Goal: Task Accomplishment & Management: Manage account settings

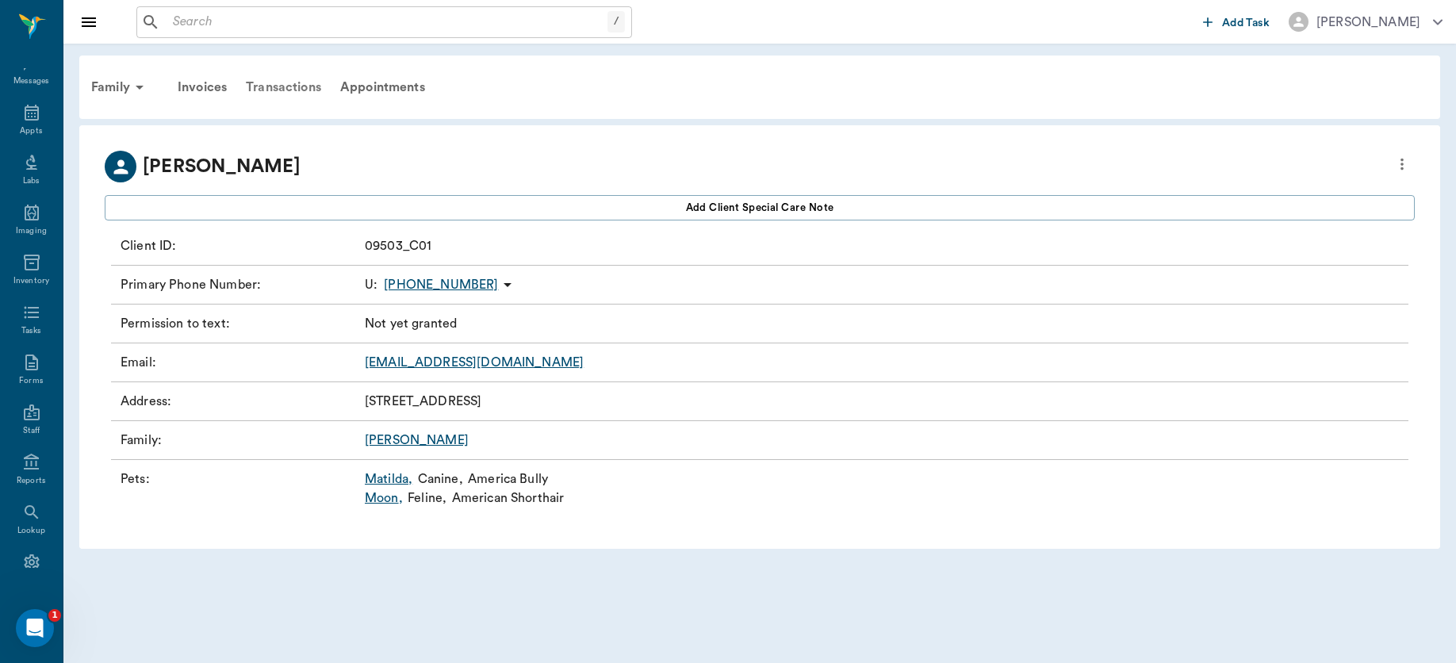
click at [282, 78] on div "Transactions" at bounding box center [283, 87] width 94 height 38
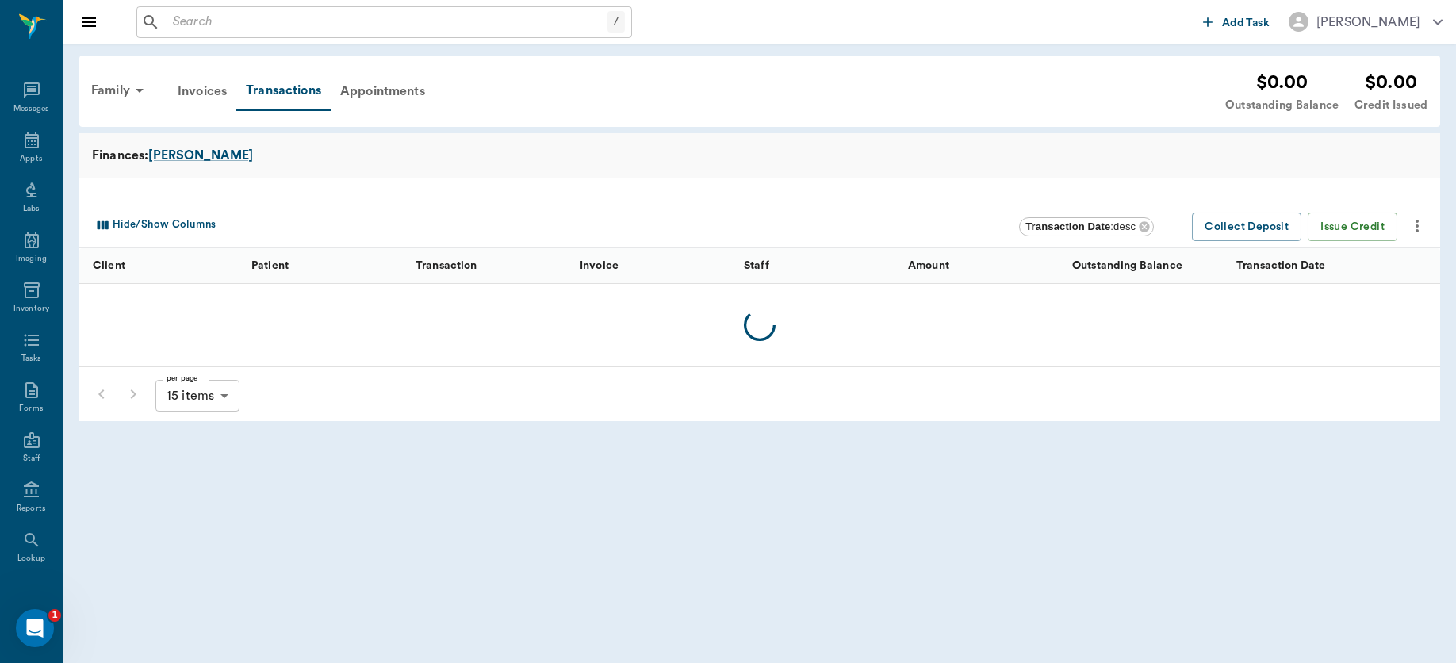
scroll to position [28, 0]
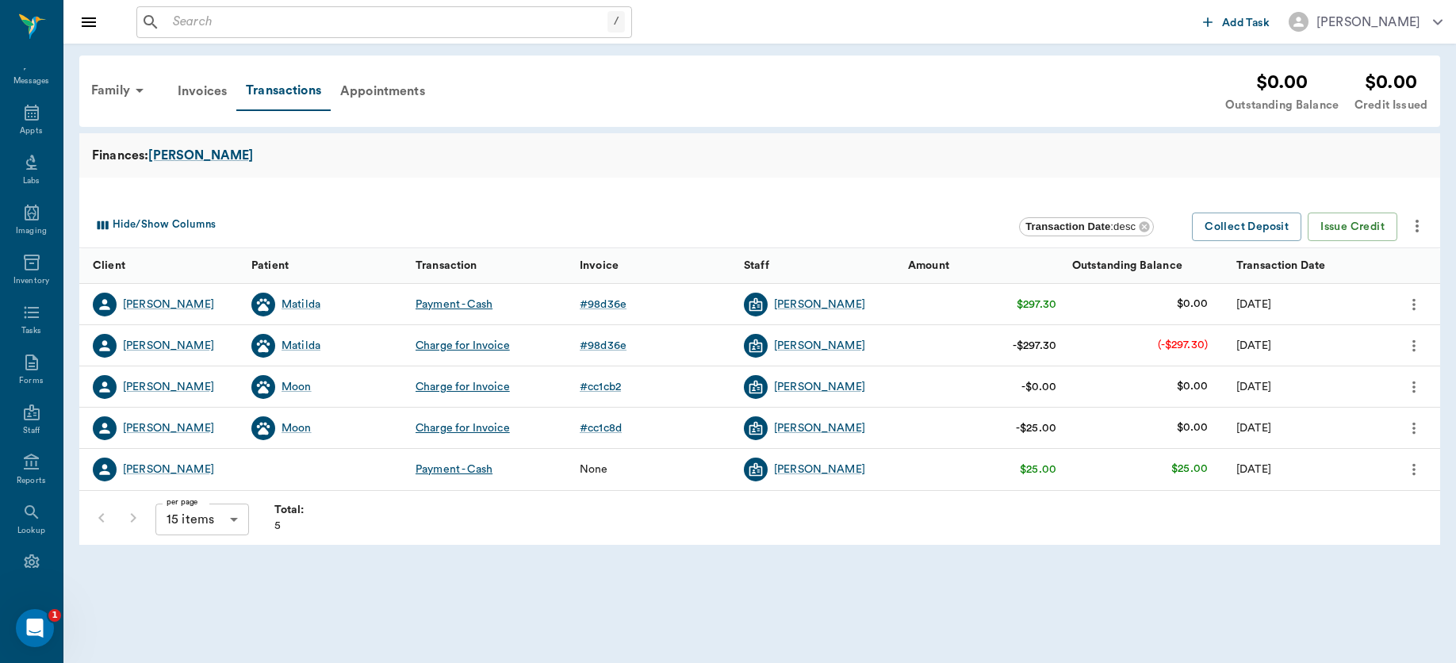
click at [1410, 346] on icon "more" at bounding box center [1413, 345] width 17 height 19
click at [1349, 377] on span "Cancel Payments & Void Invoice" at bounding box center [1331, 373] width 161 height 17
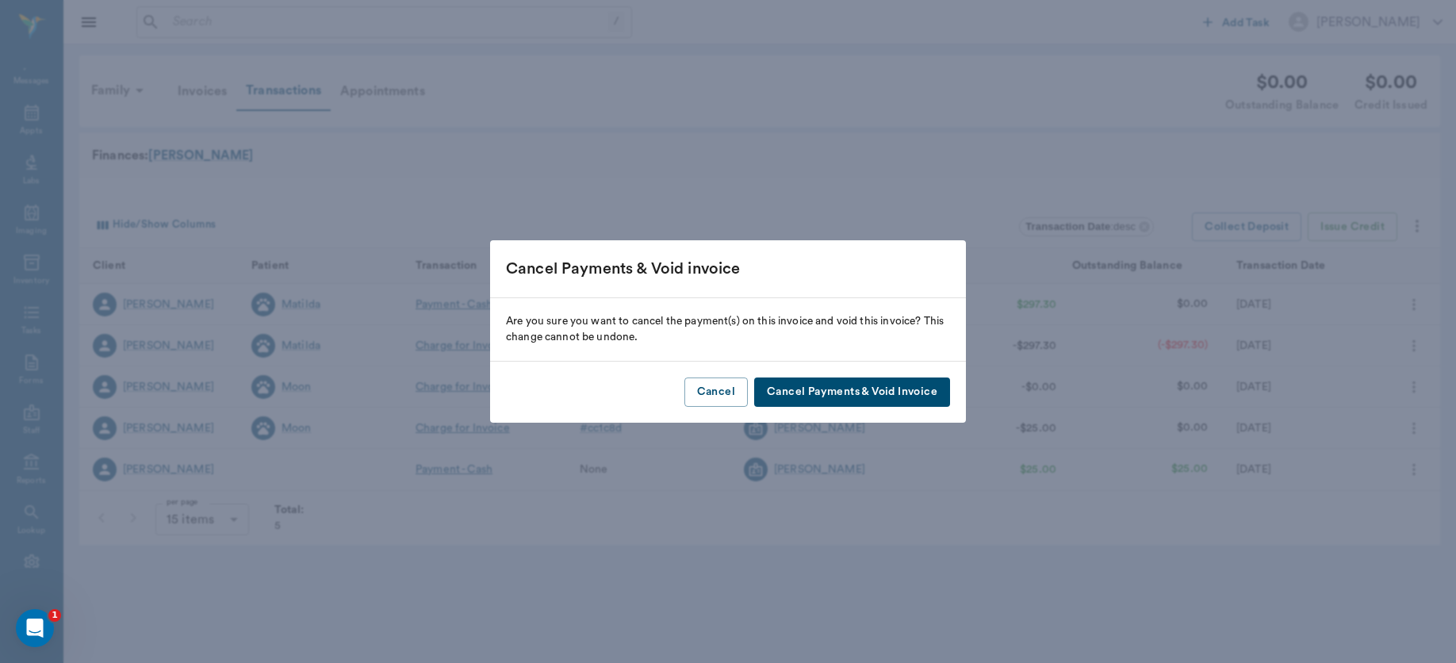
click at [863, 392] on button "Cancel Payments & Void Invoice" at bounding box center [852, 391] width 196 height 29
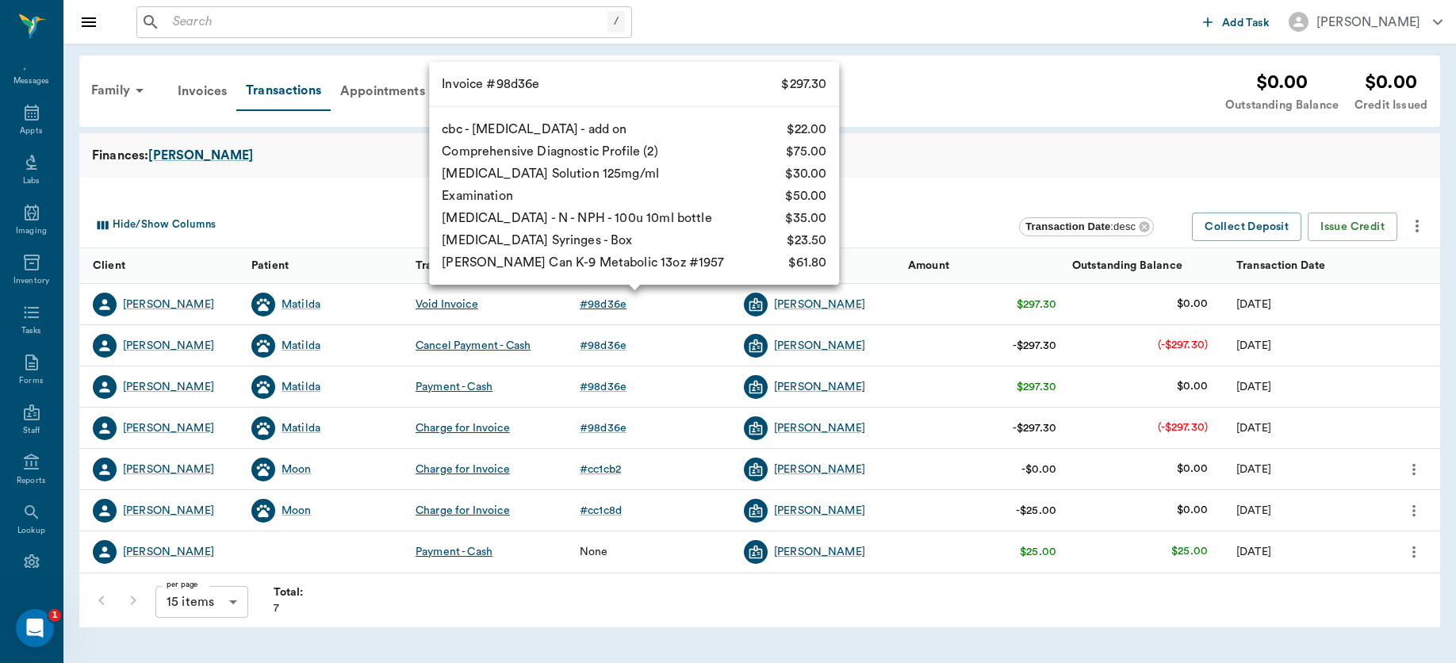
click at [595, 299] on div "# 98d36e" at bounding box center [603, 305] width 47 height 16
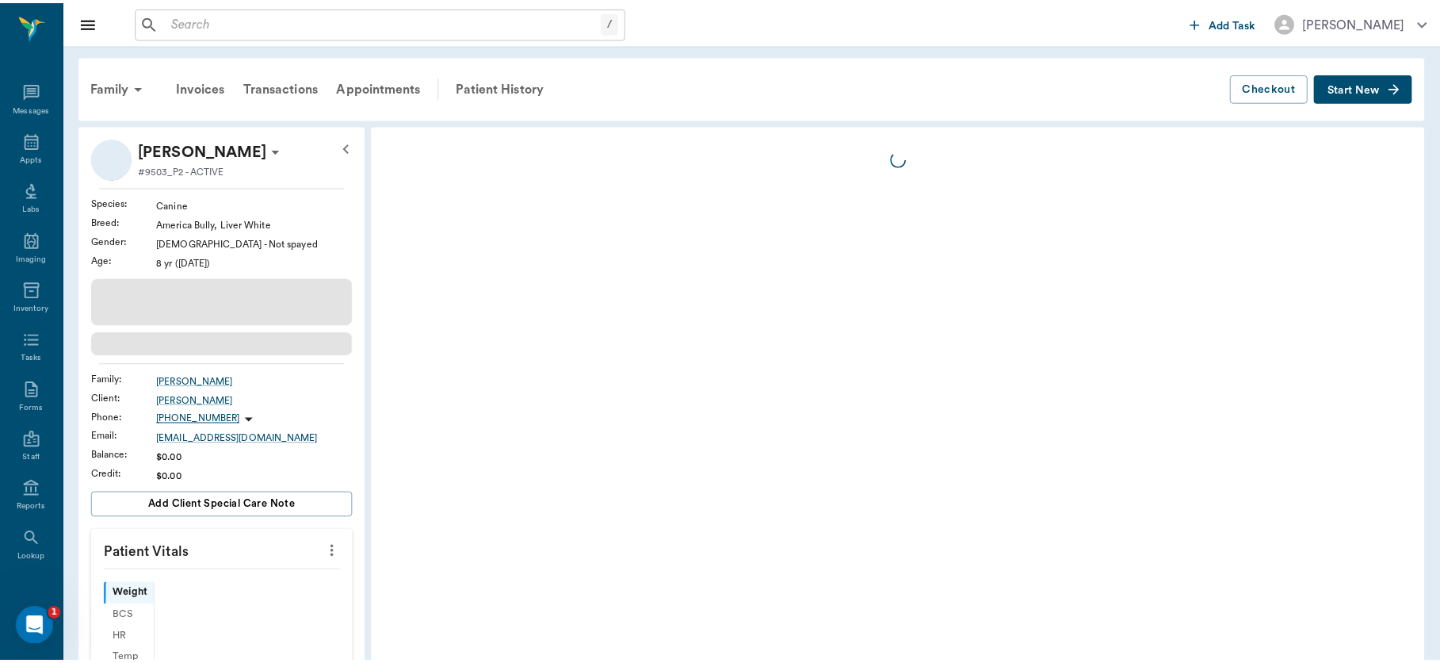
scroll to position [28, 0]
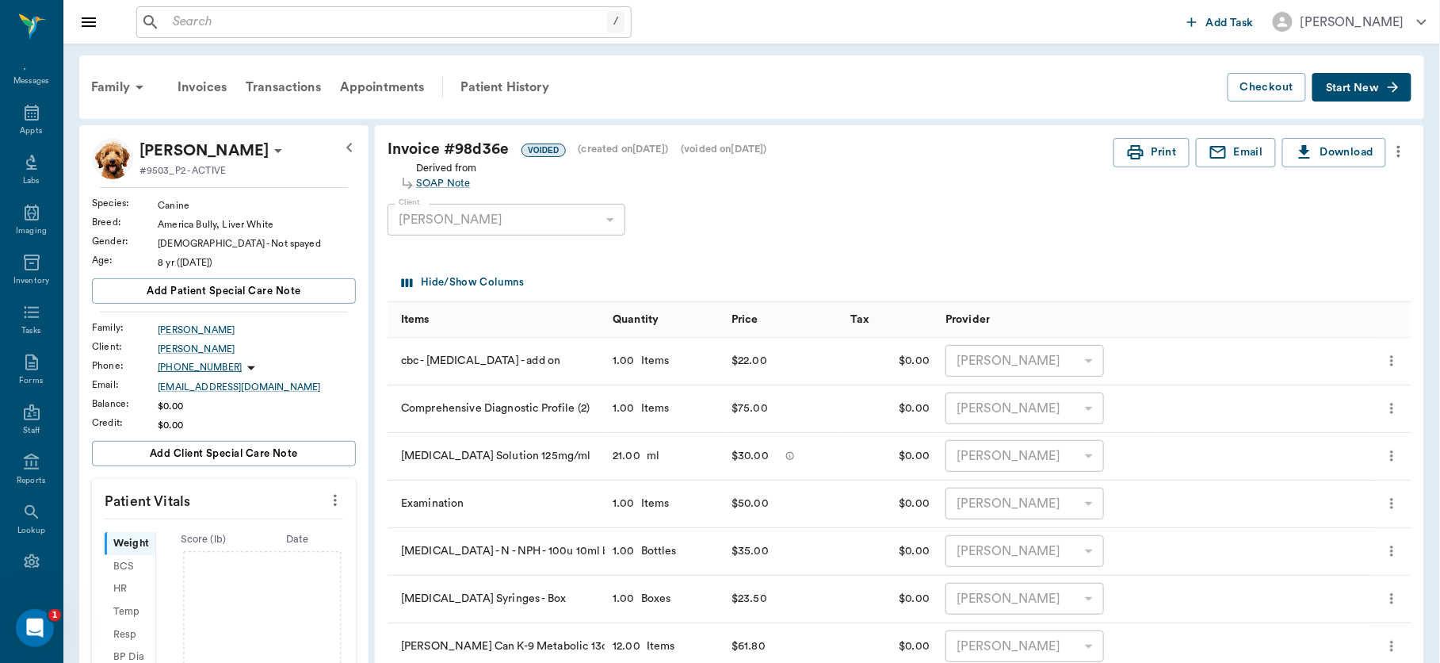
click at [1402, 148] on icon "more" at bounding box center [1399, 151] width 17 height 19
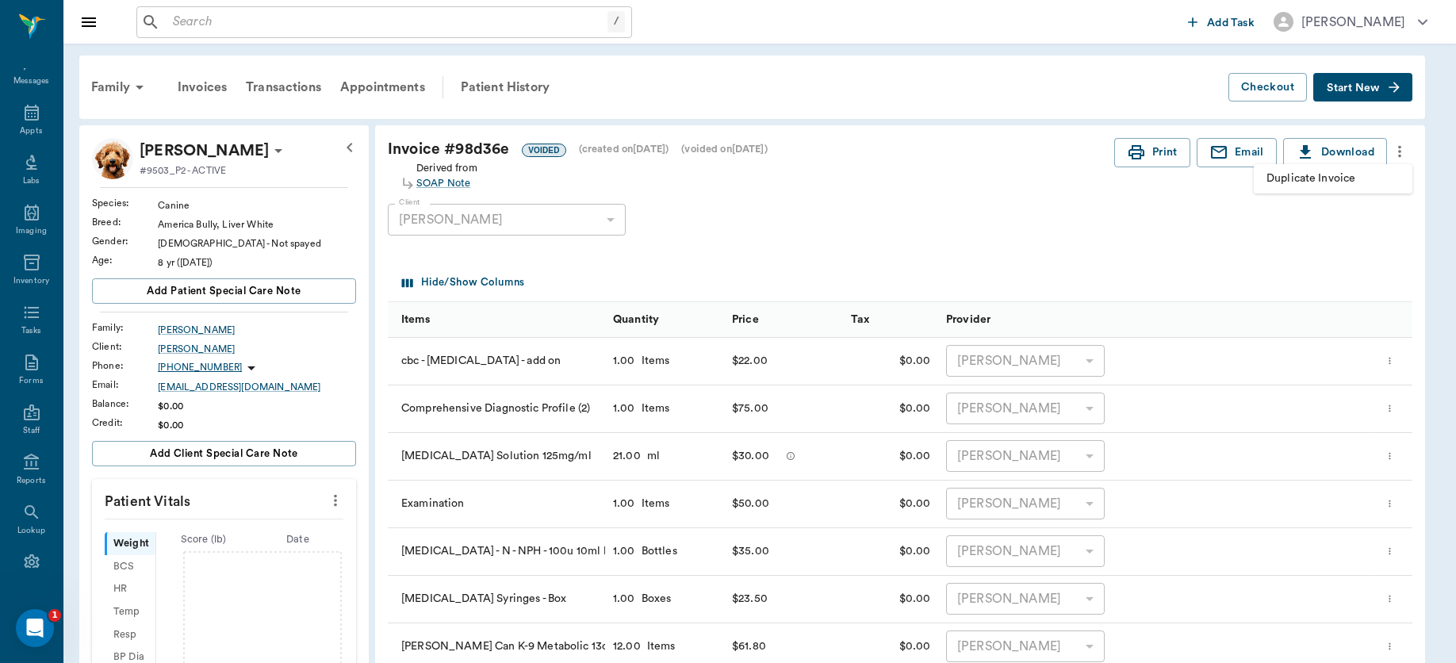
click at [1333, 173] on span "Duplicate Invoice" at bounding box center [1332, 178] width 133 height 17
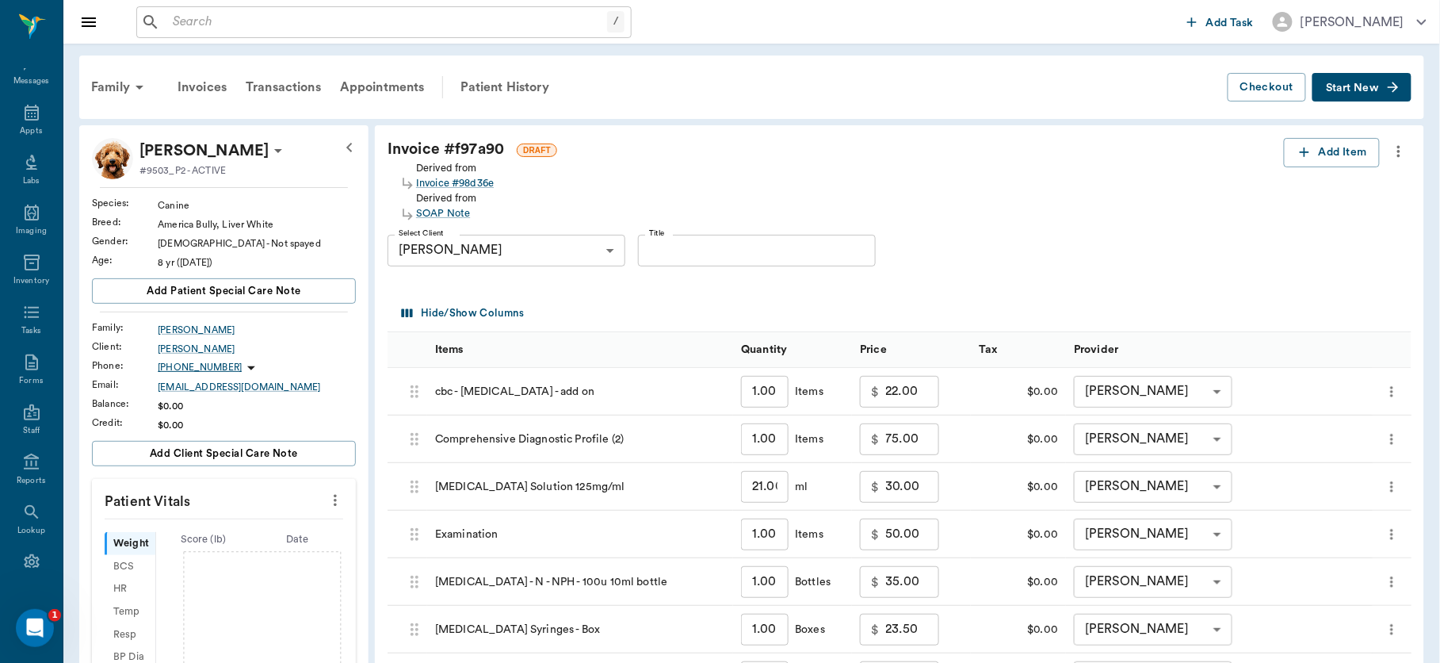
click at [932, 397] on input "22.00" at bounding box center [913, 392] width 54 height 32
type input "0.00"
click at [927, 430] on input "75.00" at bounding box center [913, 439] width 54 height 32
type input "0.00"
click at [924, 481] on input "30.00" at bounding box center [913, 487] width 54 height 32
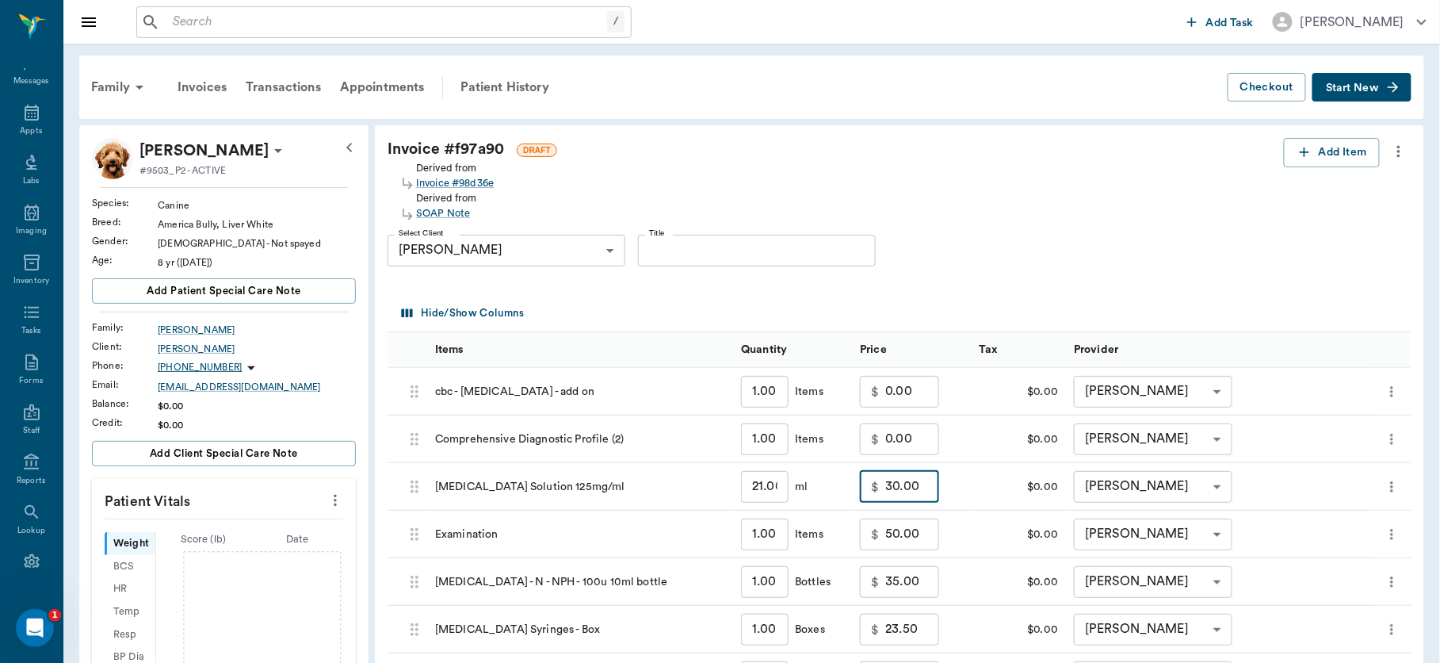
click at [924, 481] on input "30.00" at bounding box center [913, 487] width 54 height 32
type input "0.00"
click at [928, 543] on input "50.00" at bounding box center [913, 534] width 54 height 32
type input "0.00"
click at [924, 587] on input "35.00" at bounding box center [913, 582] width 54 height 32
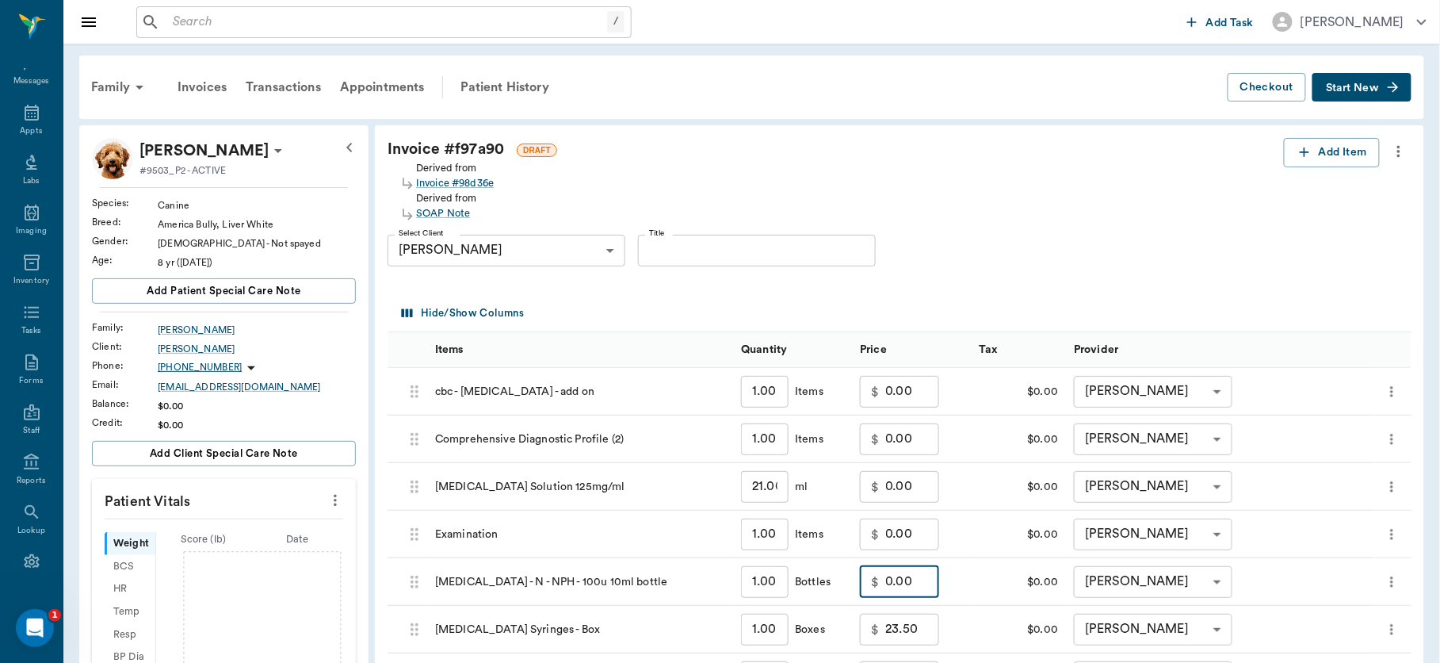
type input "0.00"
click at [928, 633] on input "23.50" at bounding box center [913, 630] width 54 height 32
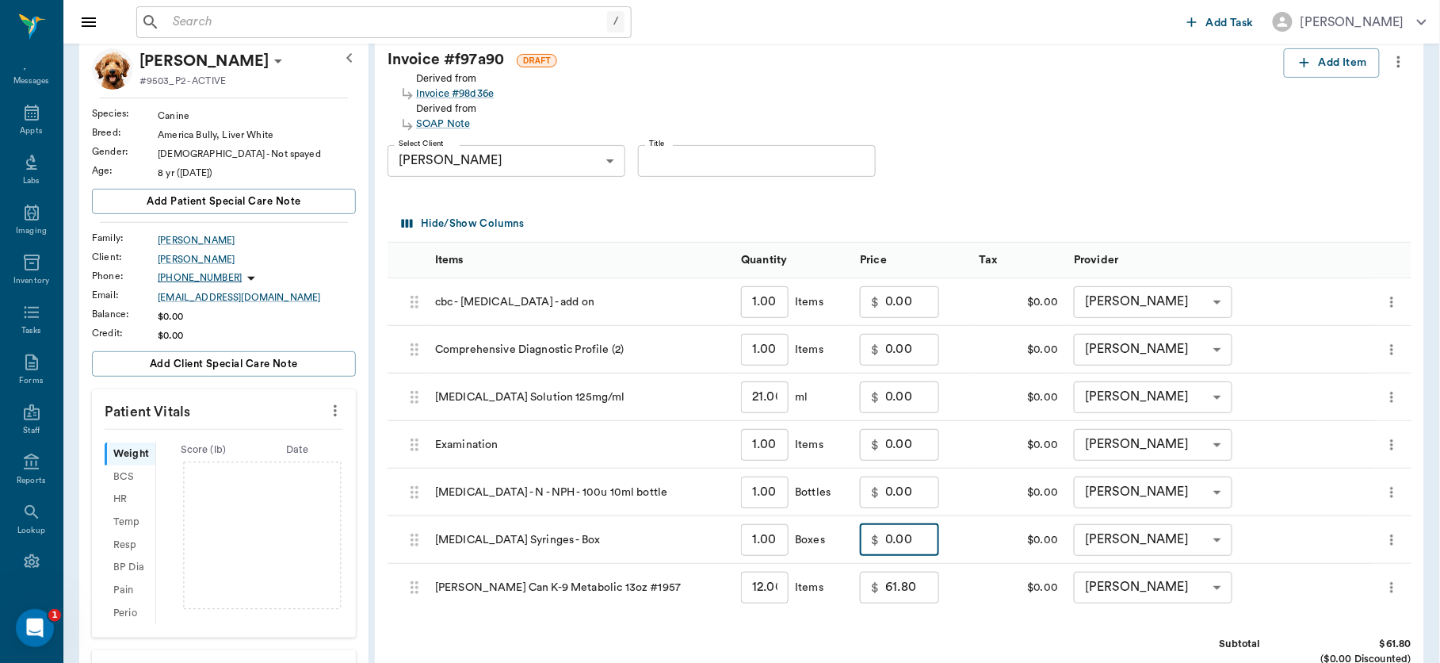
scroll to position [119, 0]
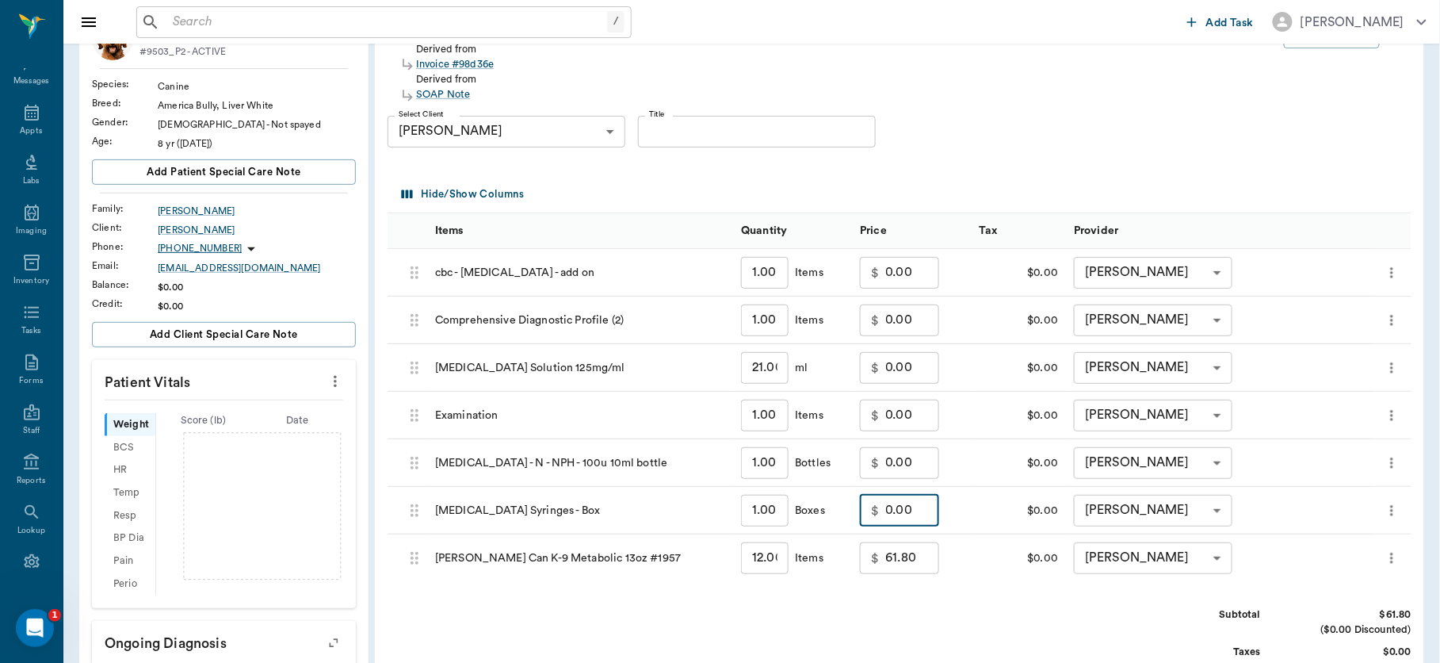
type input "0.00"
click at [927, 549] on input "61.80" at bounding box center [913, 558] width 54 height 32
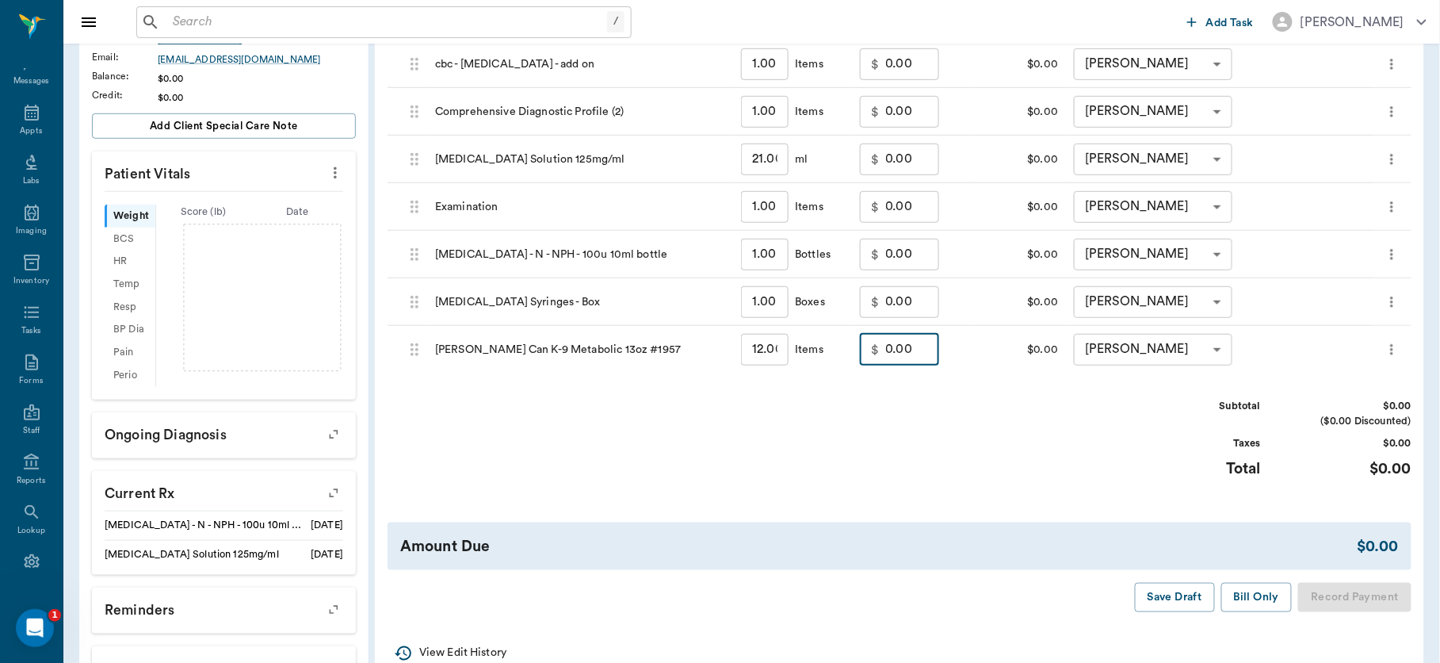
scroll to position [356, 0]
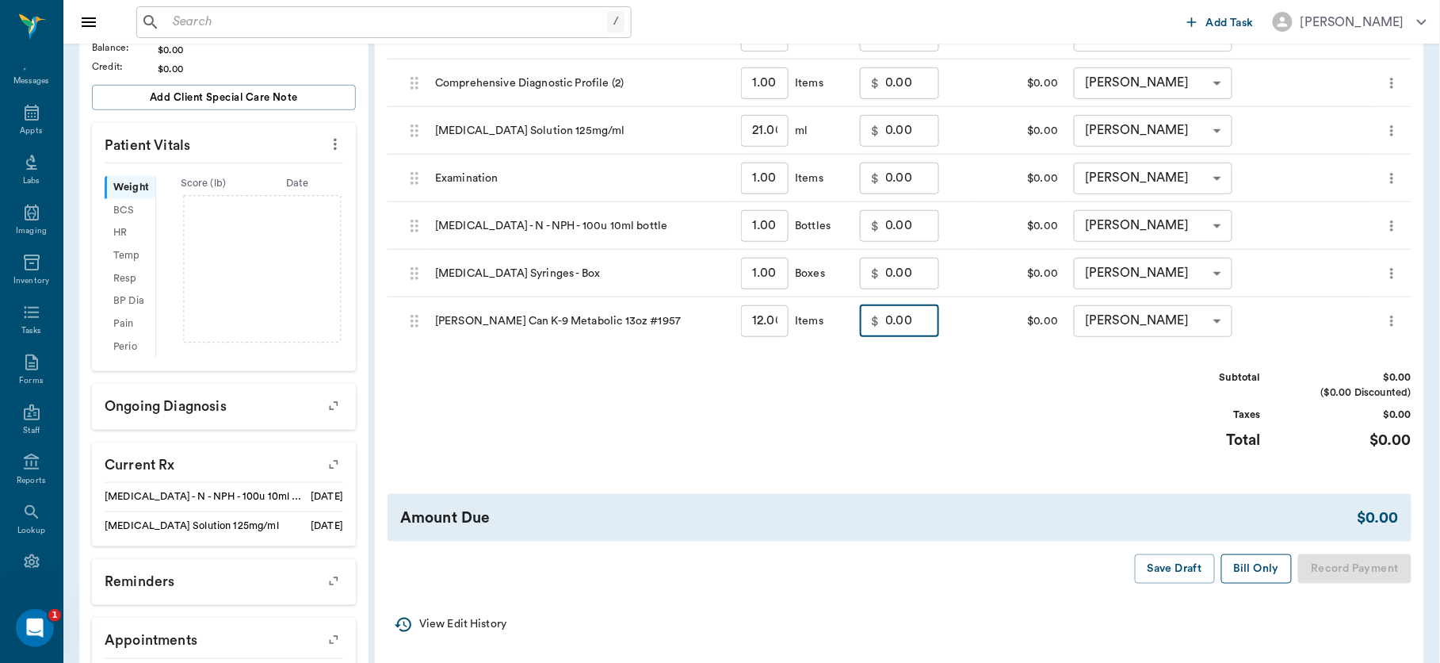
type input "0.00"
click at [1242, 572] on button "Bill Only" at bounding box center [1257, 568] width 71 height 29
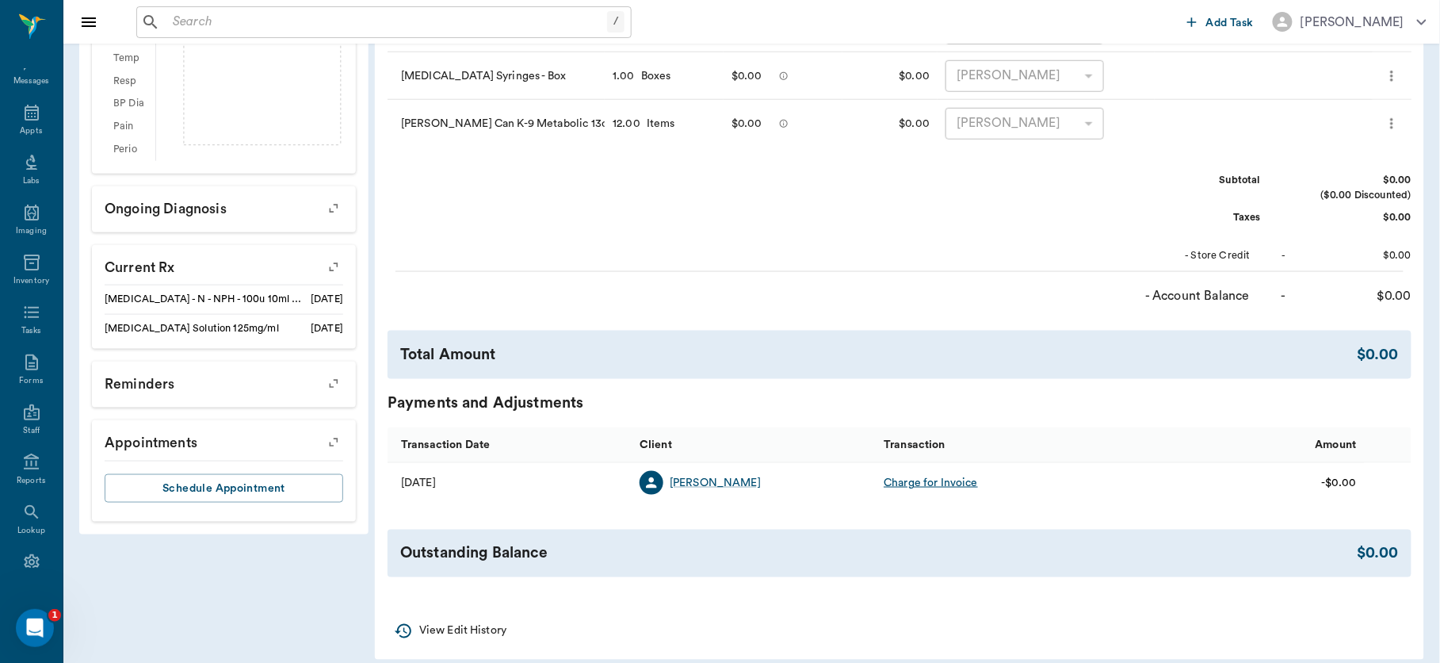
scroll to position [568, 0]
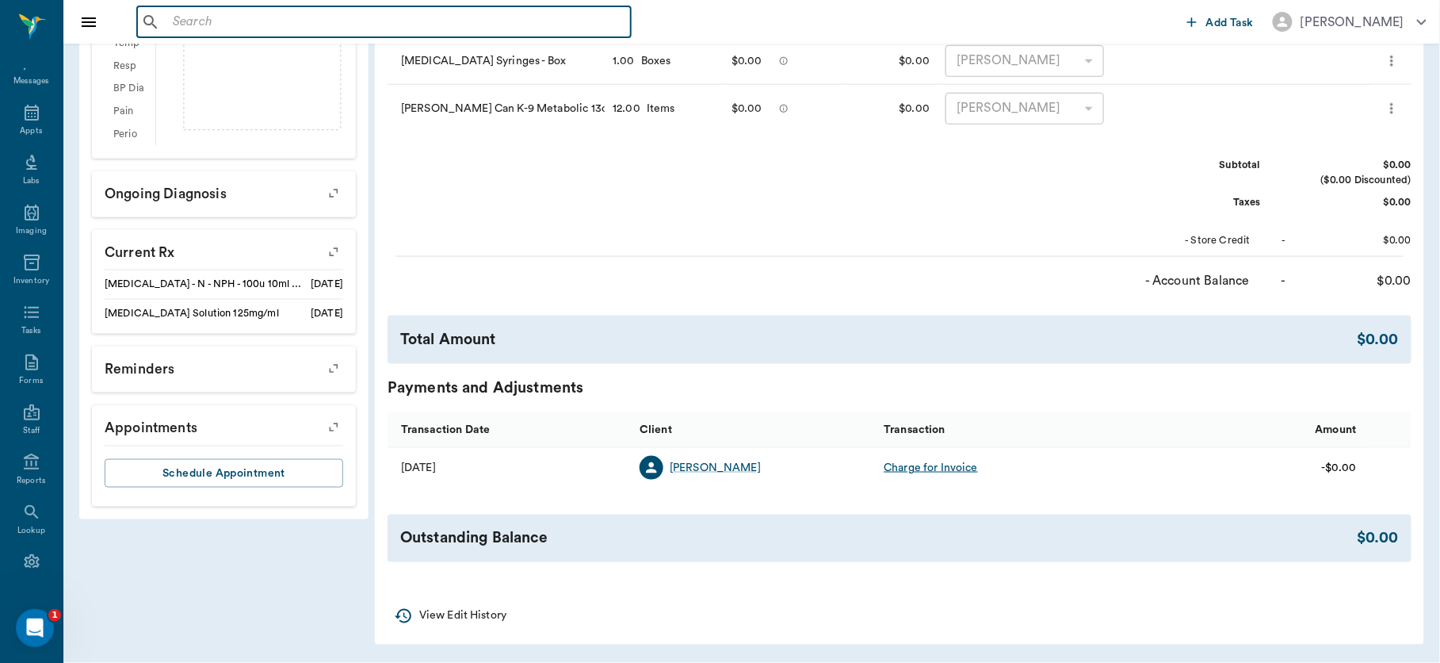
click at [376, 19] on input "text" at bounding box center [395, 22] width 458 height 22
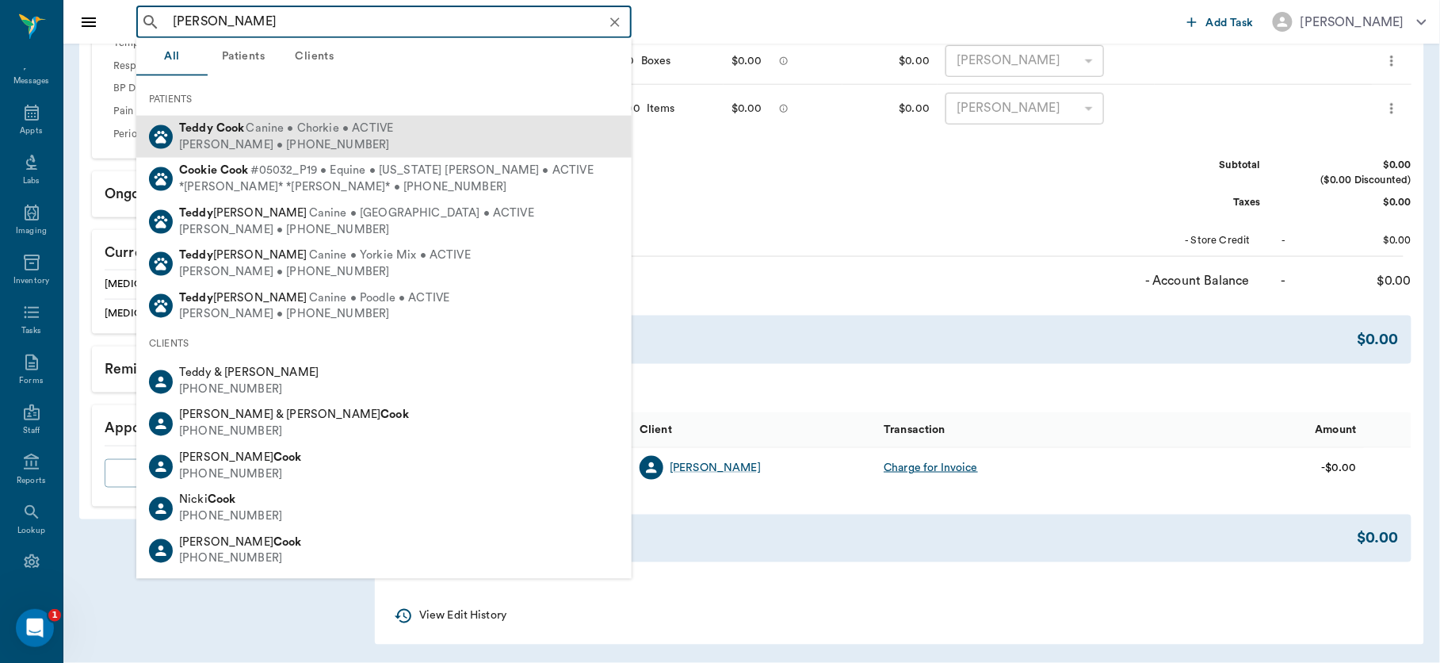
click at [293, 148] on div "[PERSON_NAME] • [PHONE_NUMBER]" at bounding box center [286, 145] width 214 height 17
type input "[PERSON_NAME]"
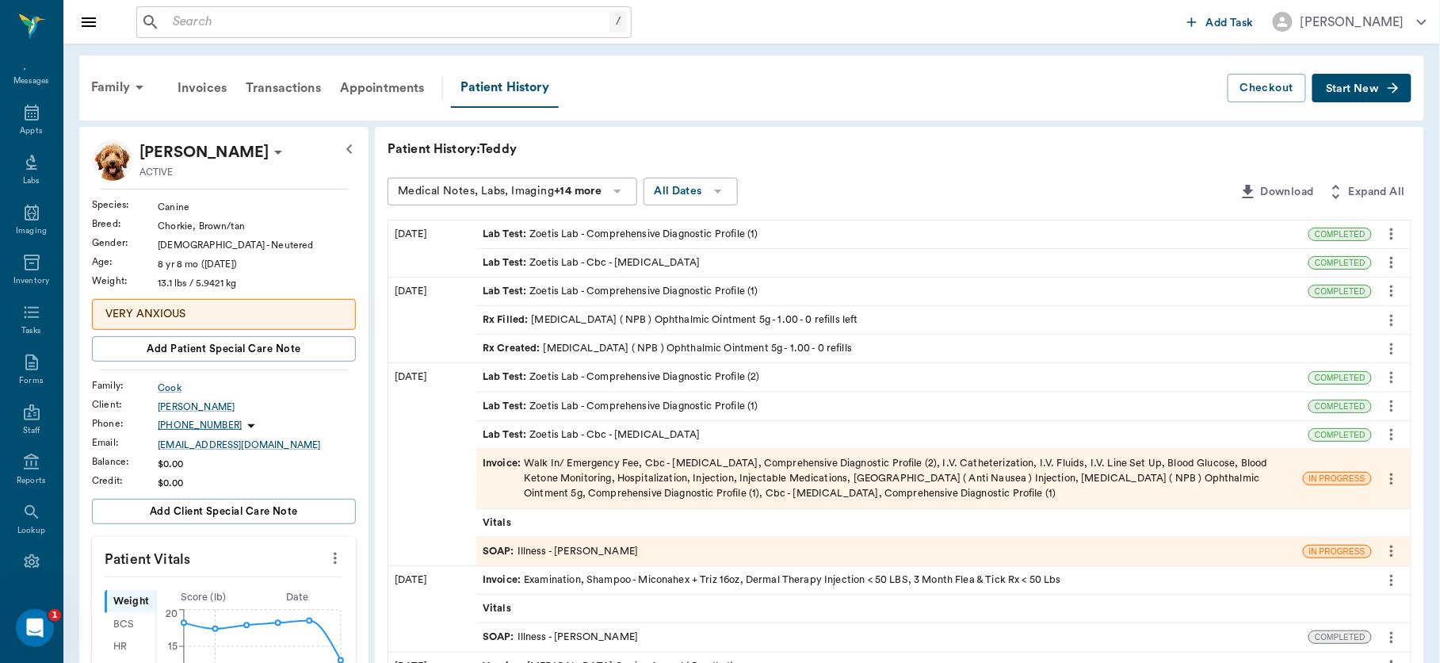
click at [579, 546] on div "SOAP : Illness - [PERSON_NAME]" at bounding box center [560, 551] width 155 height 15
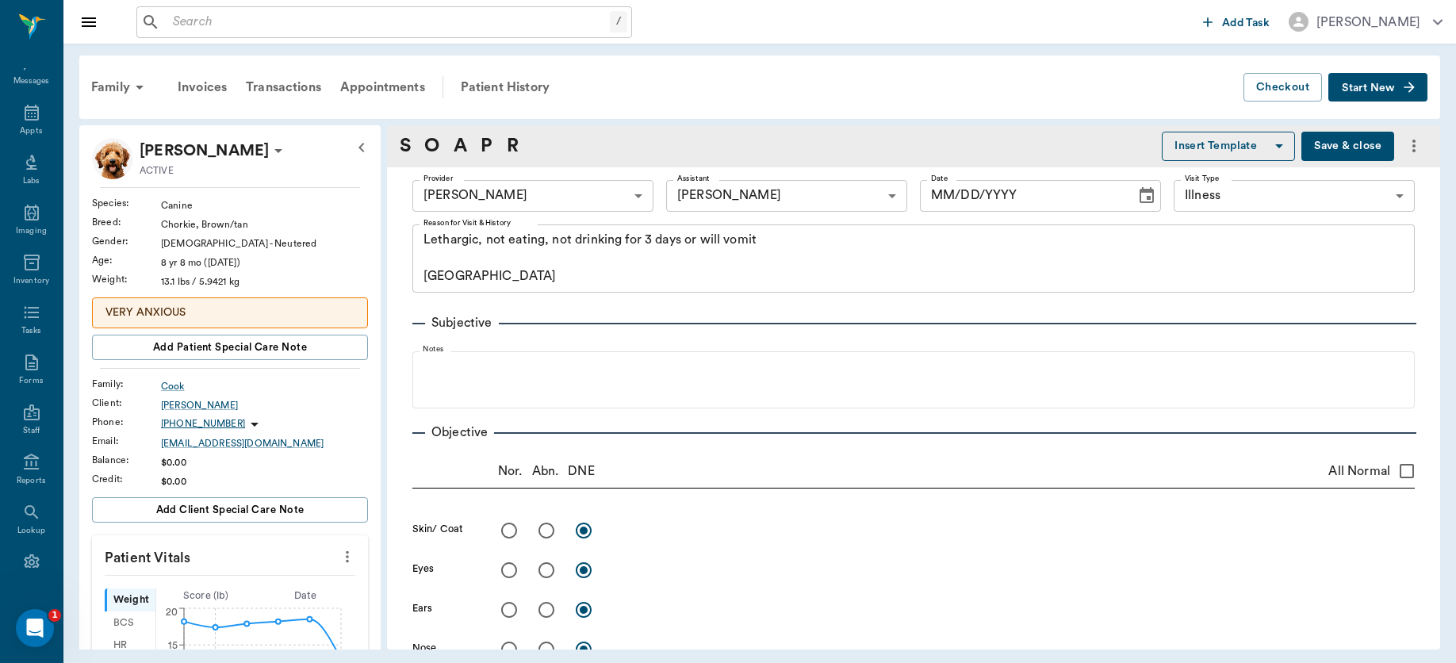
type input "63ec2f075fda476ae8351a4d"
type input "63ec2e7e52e12b0ba117b124"
type input "65d2be4f46e3a538d89b8c15"
type textarea "Lethargic, not eating, not drinking for 3 days or will vomit [GEOGRAPHIC_DATA]"
type input "[DATE]"
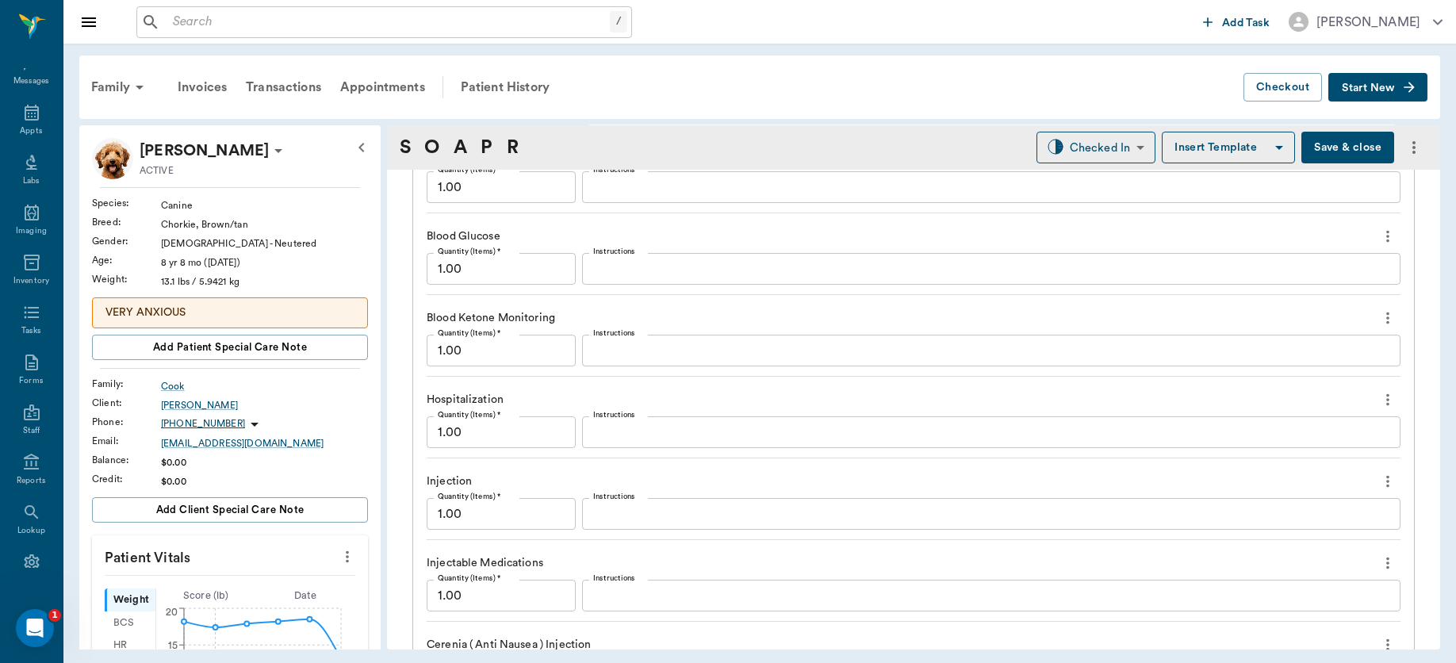
scroll to position [1744, 0]
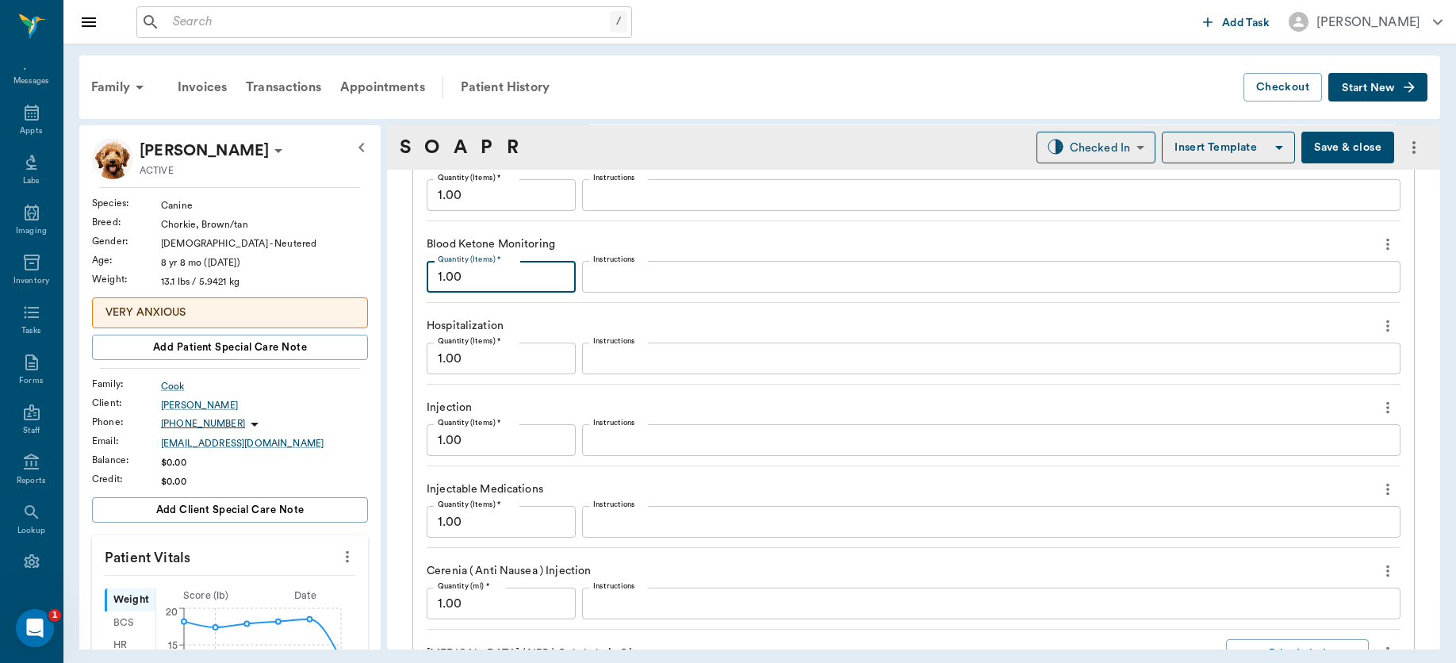
click at [535, 291] on input "1.00" at bounding box center [501, 277] width 149 height 32
type input "3.00"
click at [533, 361] on input "1.00" at bounding box center [501, 358] width 149 height 32
type input "3.00"
click at [522, 446] on input "1.00" at bounding box center [501, 440] width 149 height 32
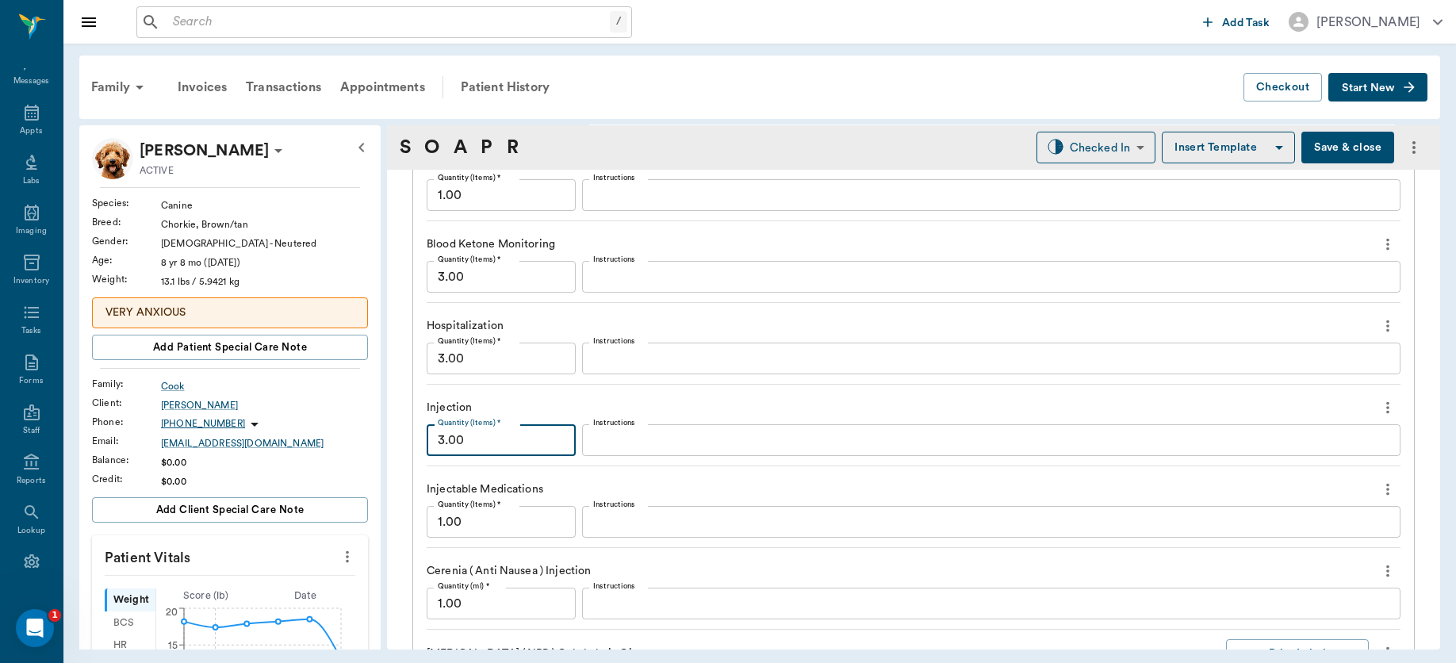
type input "3.00"
click at [521, 517] on input "1.00" at bounding box center [501, 522] width 149 height 32
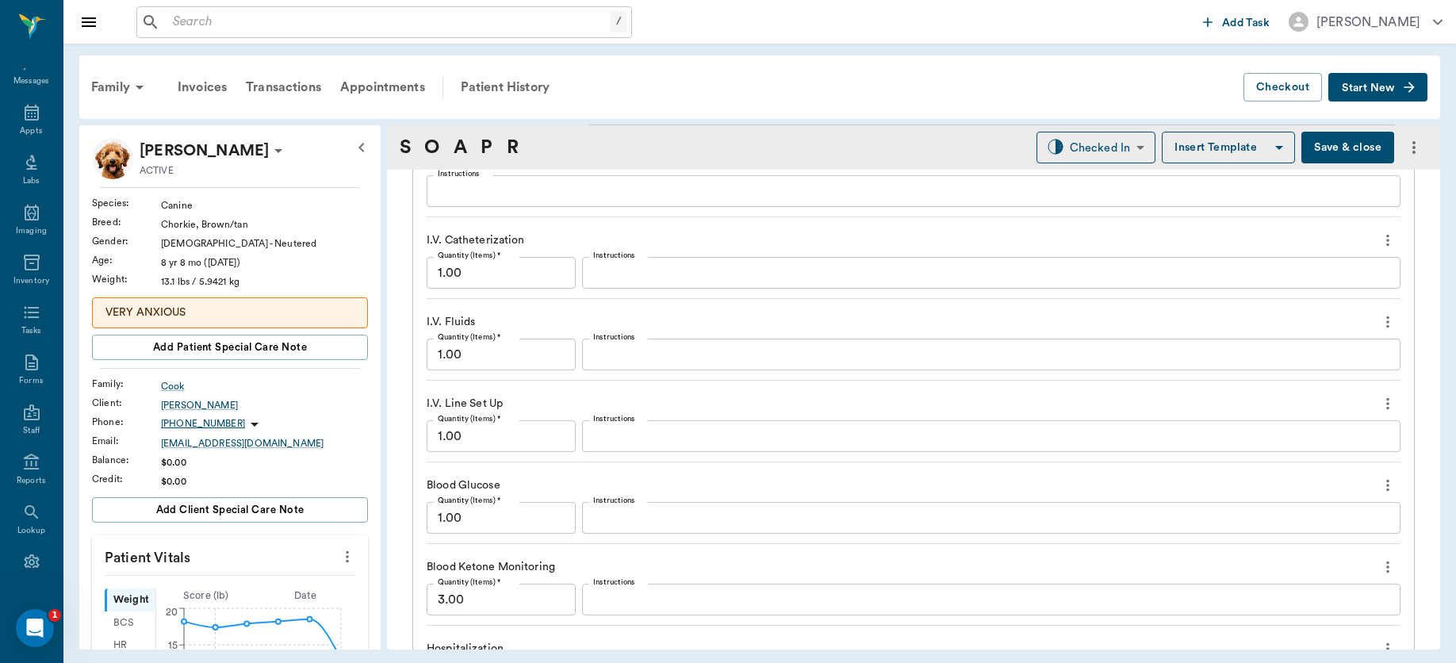
type input "3.00"
click at [527, 359] on input "1.00" at bounding box center [501, 355] width 149 height 32
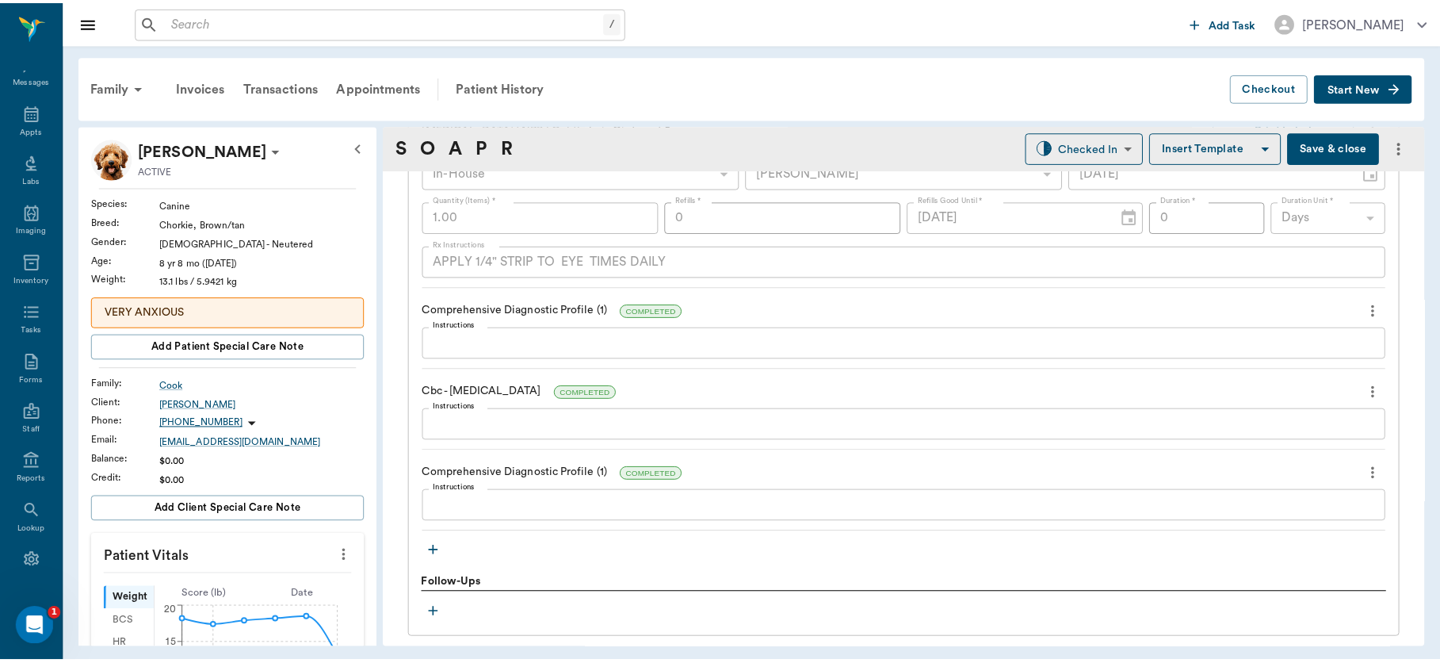
scroll to position [2501, 0]
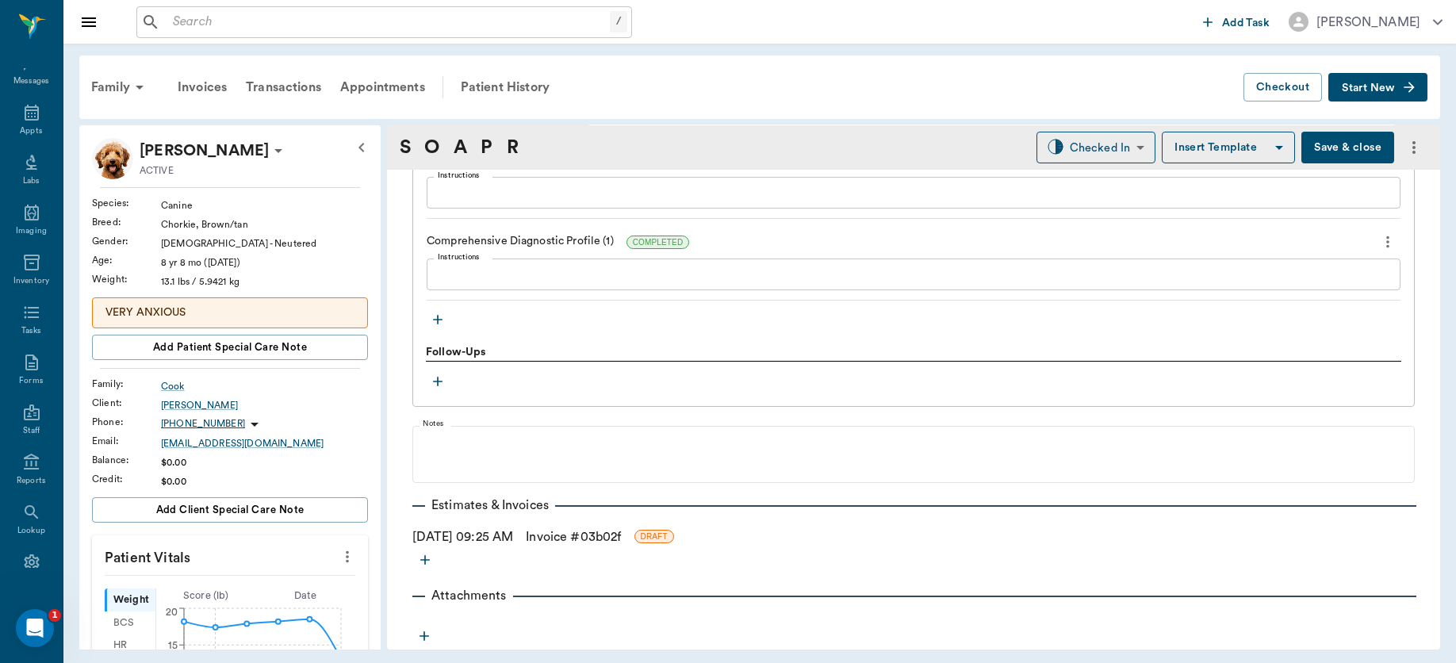
type input "3.00"
click at [575, 536] on link "Invoice # 03b02f" at bounding box center [573, 536] width 95 height 19
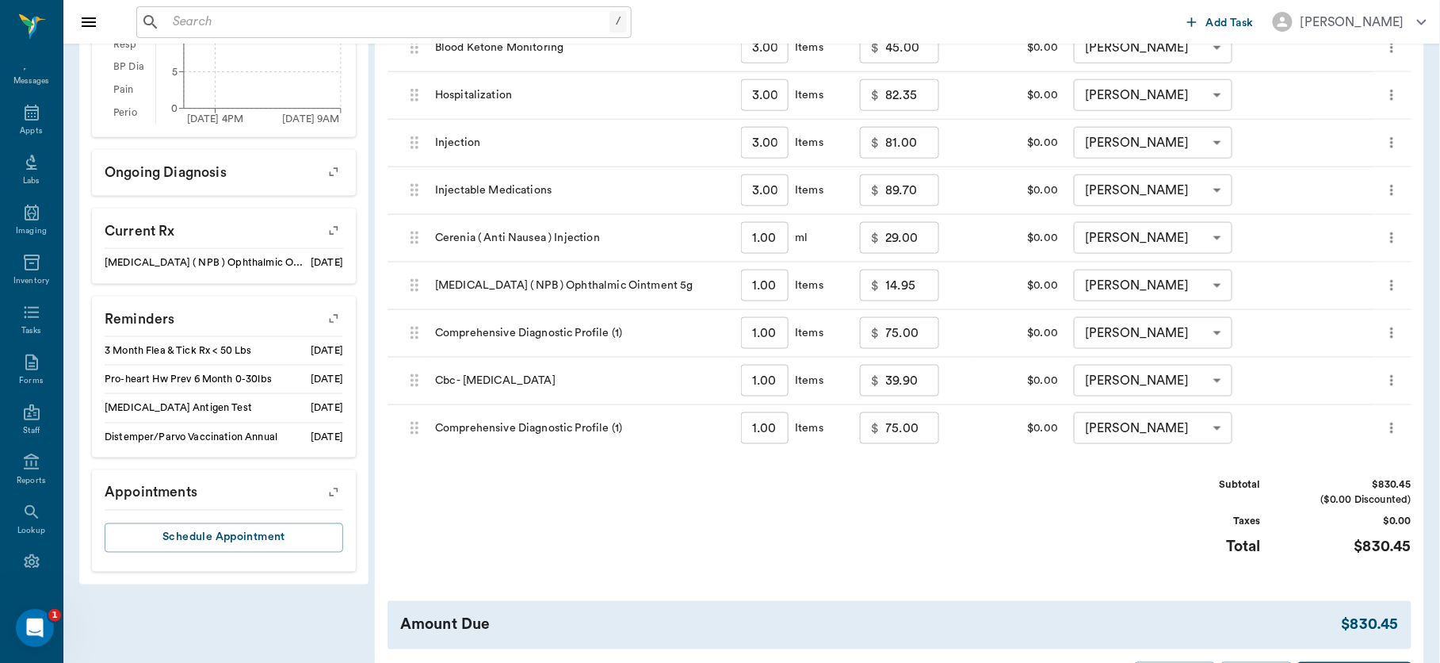
scroll to position [648, 0]
